Goal: Information Seeking & Learning: Find specific fact

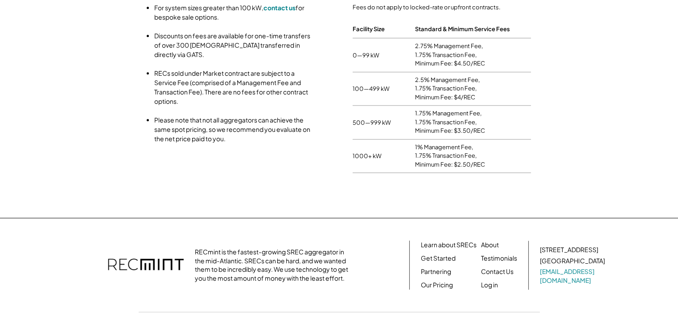
scroll to position [1075, 0]
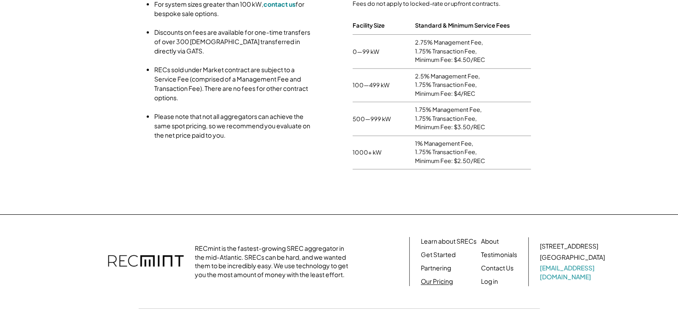
click at [435, 277] on link "Our Pricing" at bounding box center [437, 281] width 32 height 9
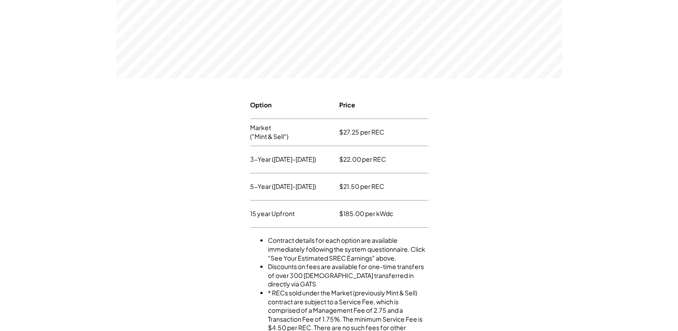
scroll to position [356, 0]
drag, startPoint x: 339, startPoint y: 213, endPoint x: 393, endPoint y: 213, distance: 54.4
click at [393, 213] on div "$185.00 per kWdc" at bounding box center [383, 214] width 89 height 27
drag, startPoint x: 339, startPoint y: 212, endPoint x: 395, endPoint y: 213, distance: 56.6
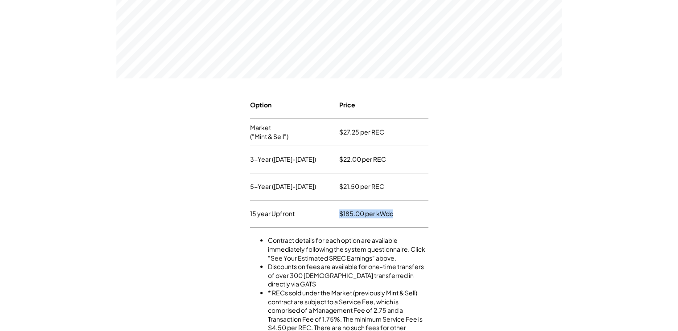
click at [395, 213] on div "$185.00 per kWdc" at bounding box center [383, 214] width 89 height 27
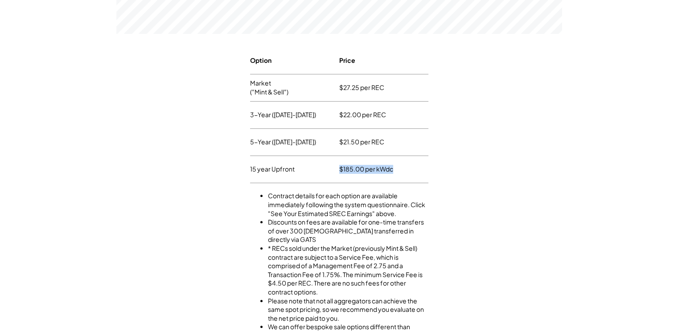
scroll to position [400, 0]
click at [340, 167] on div "$185.00 per kWdc" at bounding box center [366, 169] width 54 height 13
drag, startPoint x: 340, startPoint y: 167, endPoint x: 394, endPoint y: 168, distance: 54.8
click at [394, 168] on div "$185.00 per kWdc" at bounding box center [383, 169] width 89 height 27
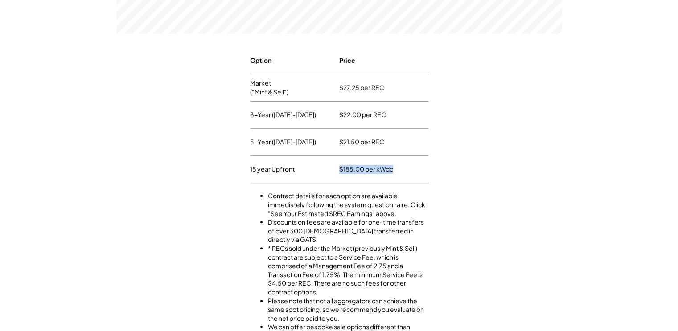
click at [393, 169] on div "$185.00 per kWdc" at bounding box center [383, 169] width 89 height 27
drag, startPoint x: 392, startPoint y: 168, endPoint x: 339, endPoint y: 170, distance: 53.5
click at [339, 170] on div "$185.00 per kWdc" at bounding box center [366, 169] width 54 height 13
click at [393, 168] on div "$185.00 per kWdc" at bounding box center [383, 169] width 89 height 27
drag, startPoint x: 393, startPoint y: 169, endPoint x: 339, endPoint y: 169, distance: 53.9
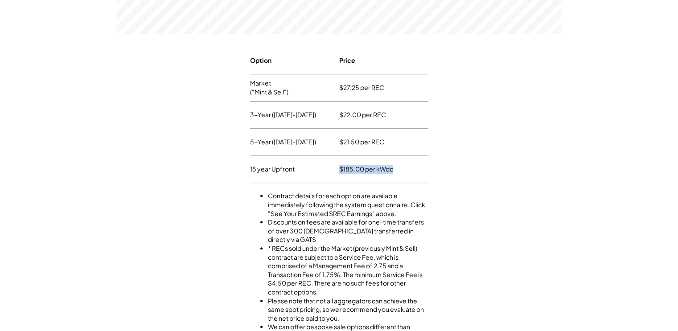
click at [339, 169] on div "15 year Upfront $185.00 per kWdc" at bounding box center [339, 169] width 178 height 27
click at [339, 169] on div "15 year Upfront" at bounding box center [294, 169] width 89 height 27
drag, startPoint x: 340, startPoint y: 169, endPoint x: 395, endPoint y: 168, distance: 55.3
click at [395, 168] on div "$185.00 per kWdc" at bounding box center [383, 169] width 89 height 27
click at [393, 169] on div "$185.00 per kWdc" at bounding box center [366, 169] width 54 height 13
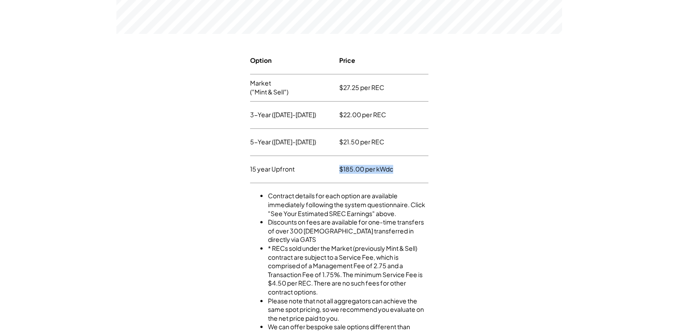
drag, startPoint x: 393, startPoint y: 169, endPoint x: 336, endPoint y: 169, distance: 57.5
click at [336, 169] on div "15 year Upfront $185.00 per kWdc" at bounding box center [339, 169] width 178 height 27
click at [340, 169] on div "$185.00 per kWdc" at bounding box center [366, 169] width 54 height 13
drag, startPoint x: 340, startPoint y: 169, endPoint x: 395, endPoint y: 168, distance: 55.7
click at [395, 168] on div "$185.00 per kWdc" at bounding box center [383, 169] width 89 height 27
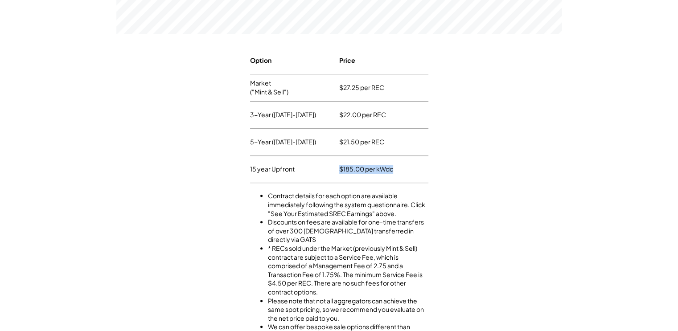
scroll to position [0, 0]
